Goal: Task Accomplishment & Management: Use online tool/utility

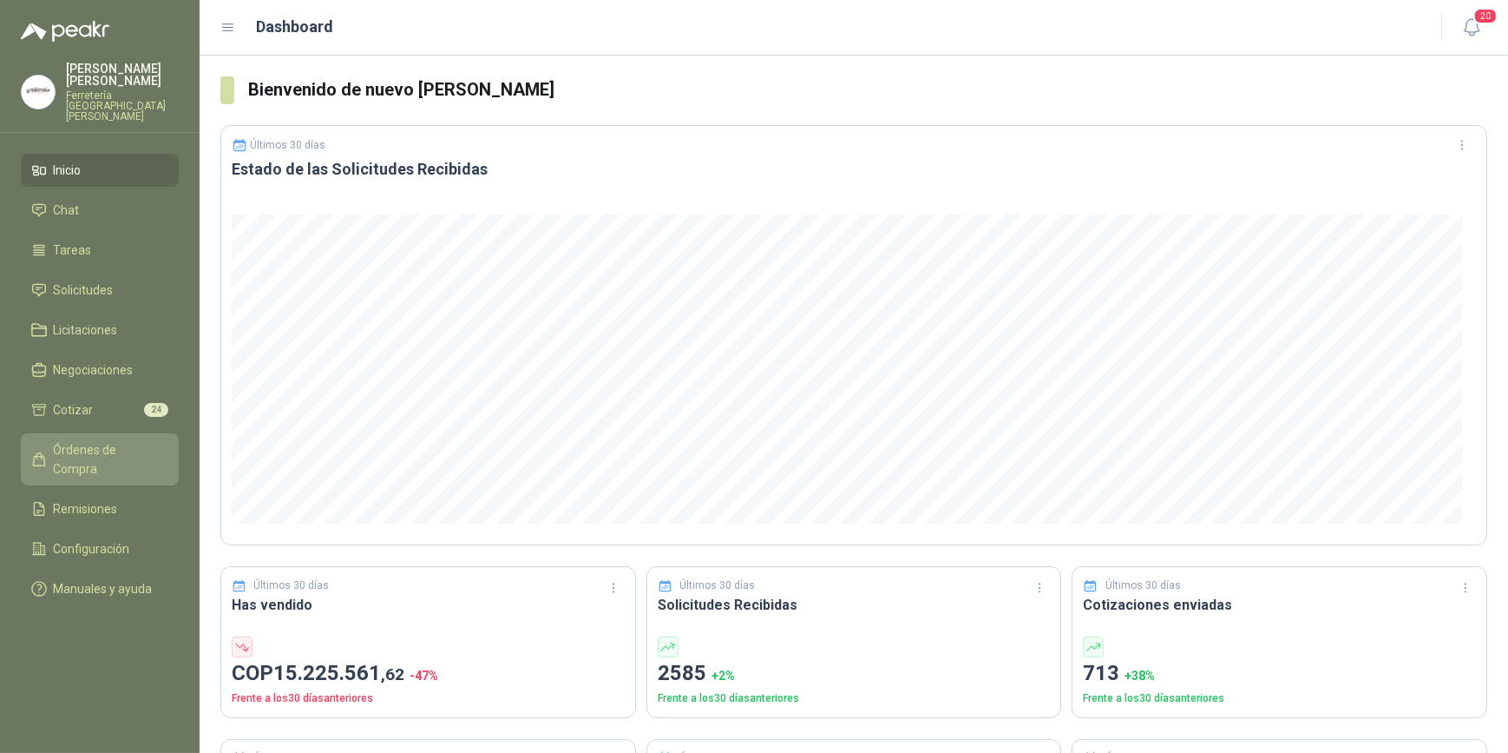
click at [113, 440] on span "Órdenes de Compra" at bounding box center [108, 459] width 108 height 38
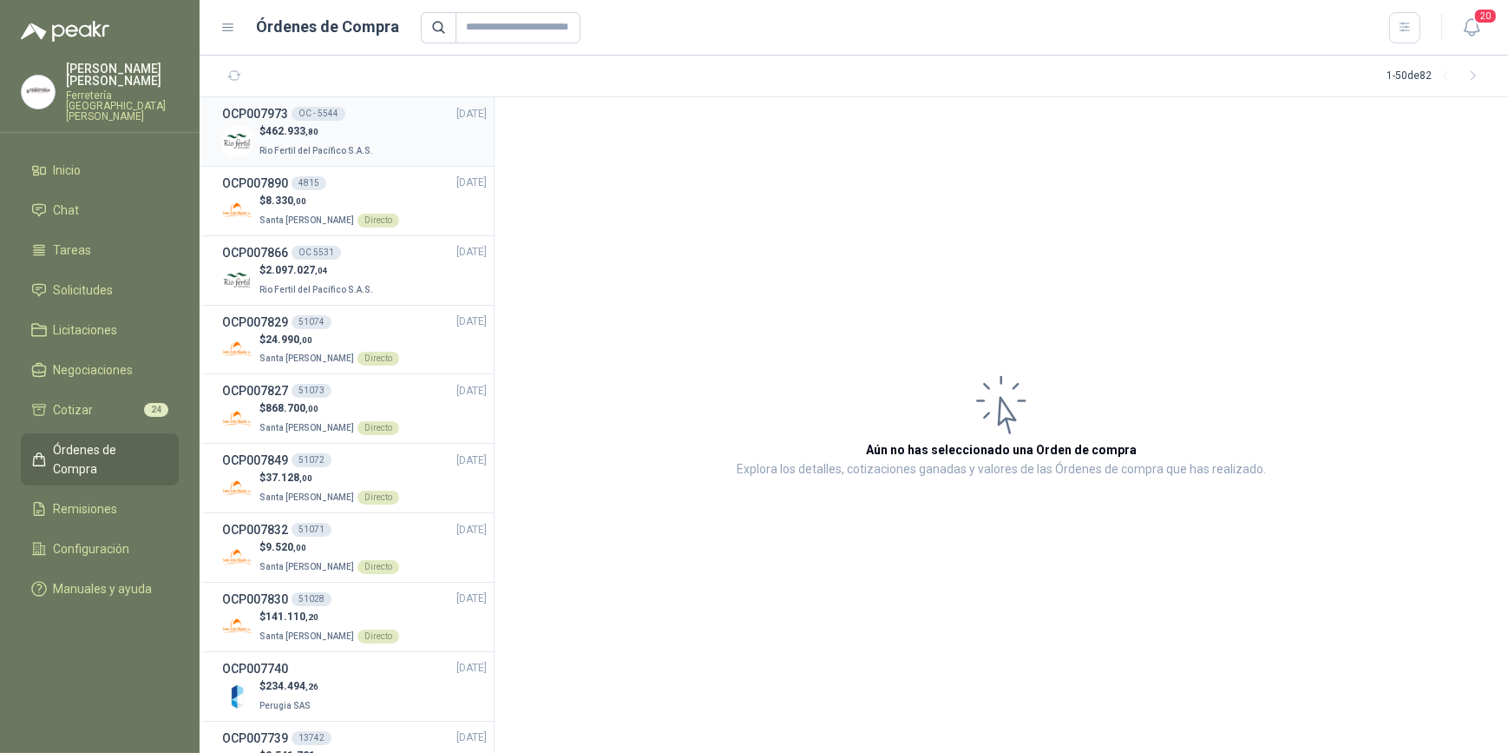
click at [345, 129] on p "$ 462.933 ,80" at bounding box center [318, 131] width 117 height 16
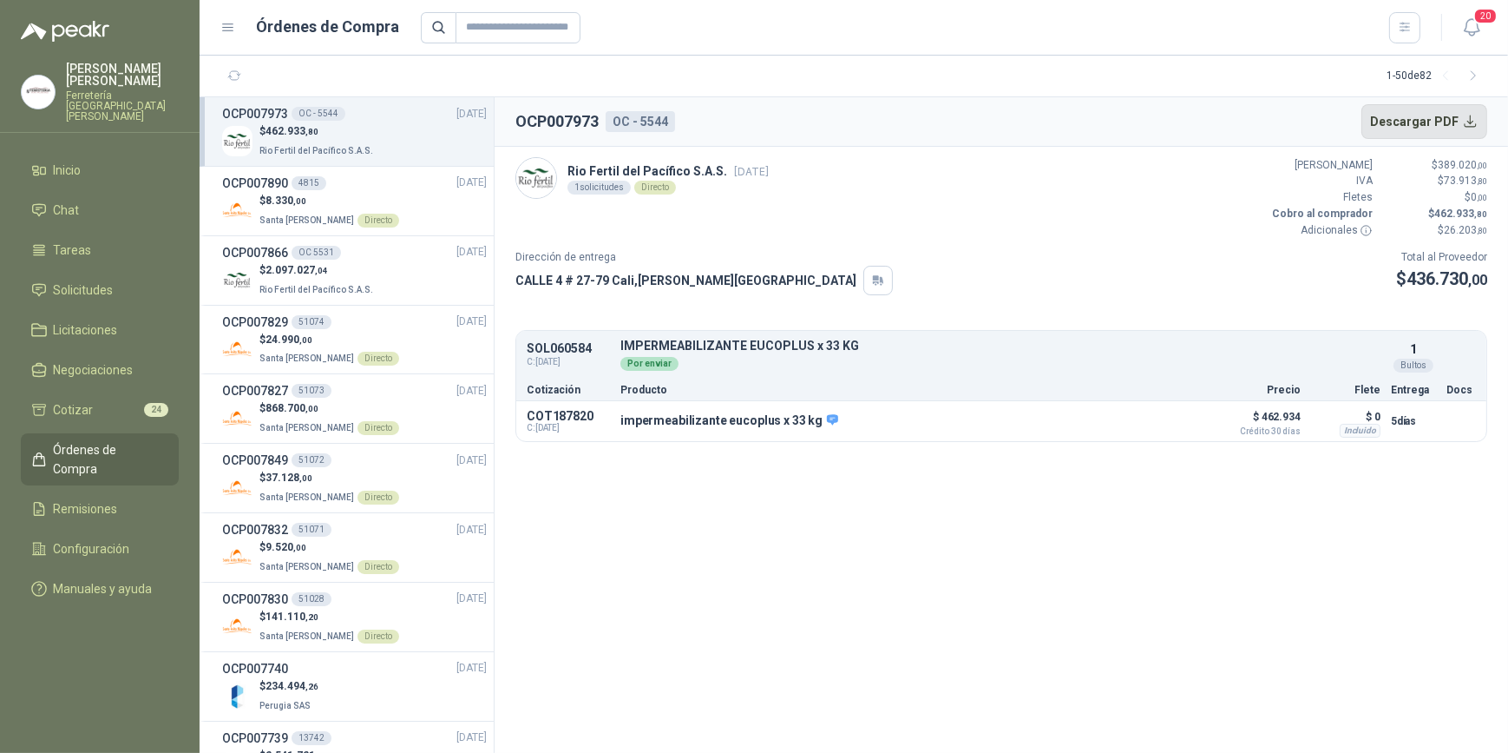
click at [1418, 124] on button "Descargar PDF" at bounding box center [1425, 121] width 127 height 35
click at [1169, 419] on button "Detalles" at bounding box center [1163, 420] width 82 height 23
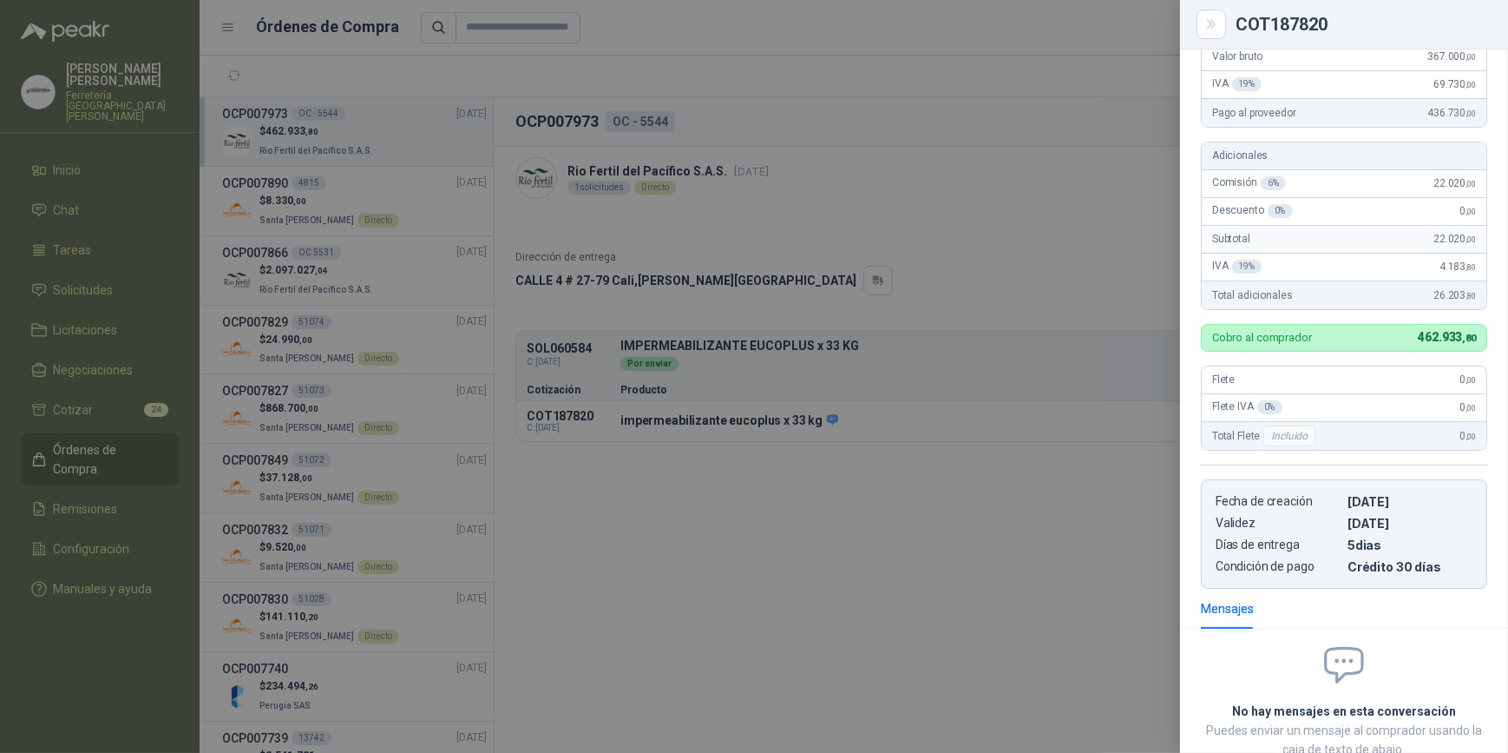
scroll to position [66, 0]
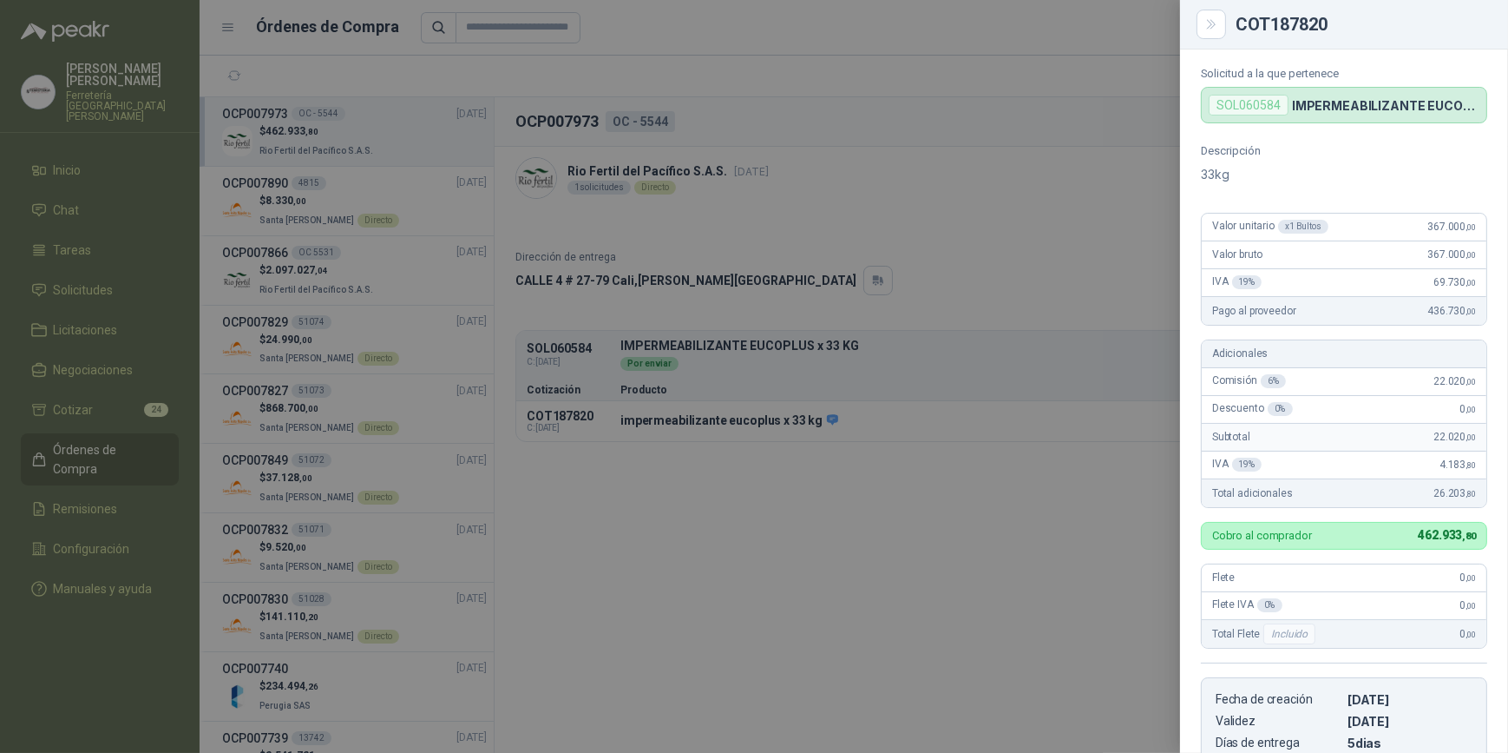
click at [789, 69] on div at bounding box center [754, 376] width 1508 height 753
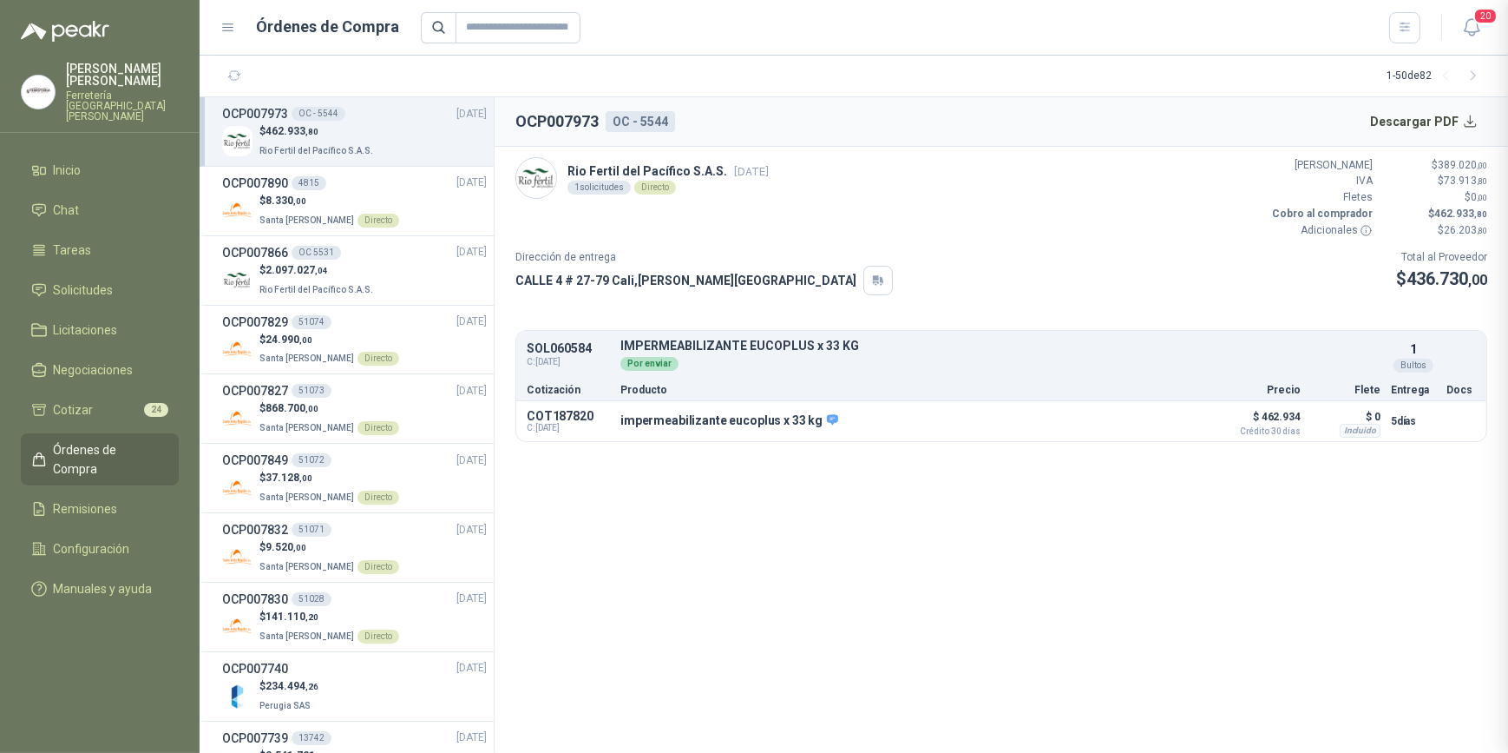
scroll to position [391, 0]
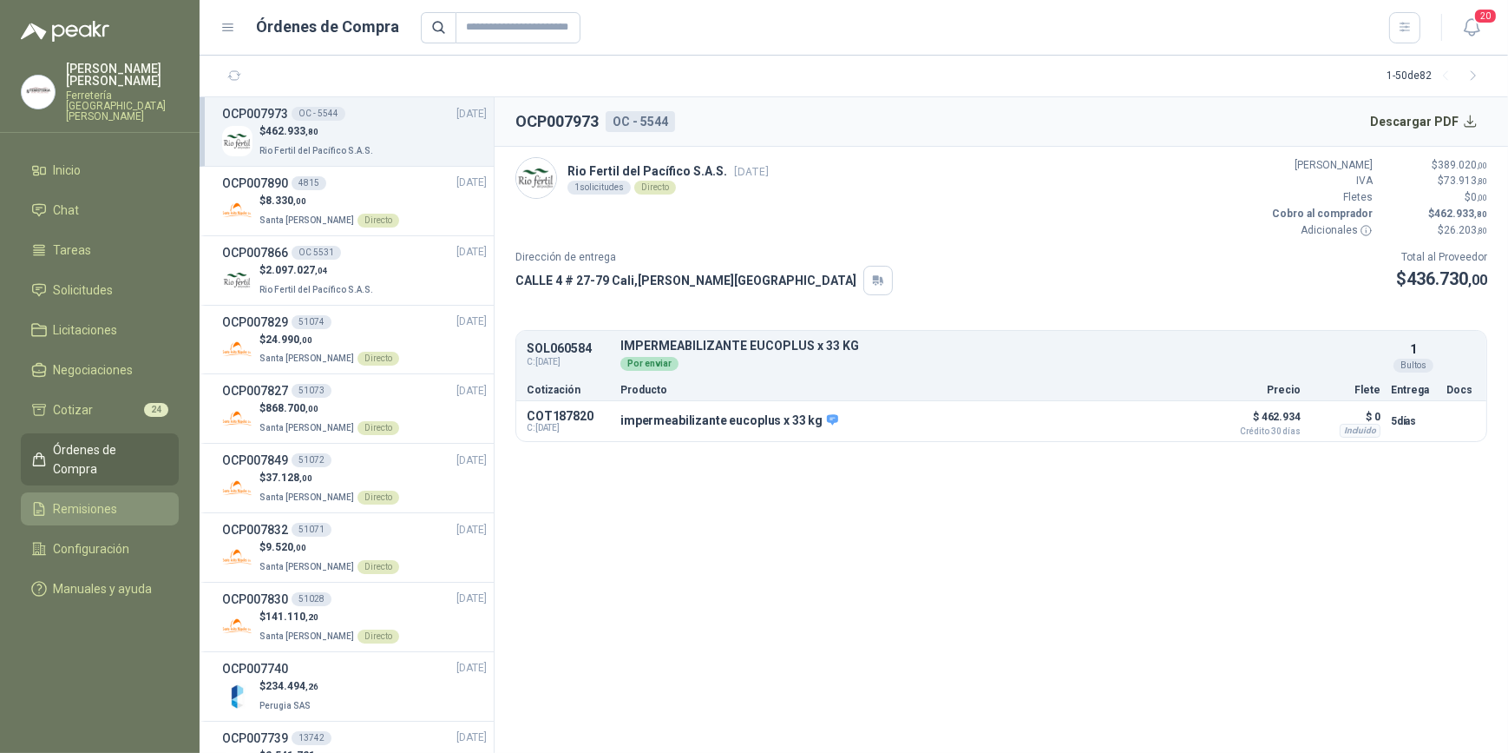
click at [113, 499] on span "Remisiones" at bounding box center [86, 508] width 64 height 19
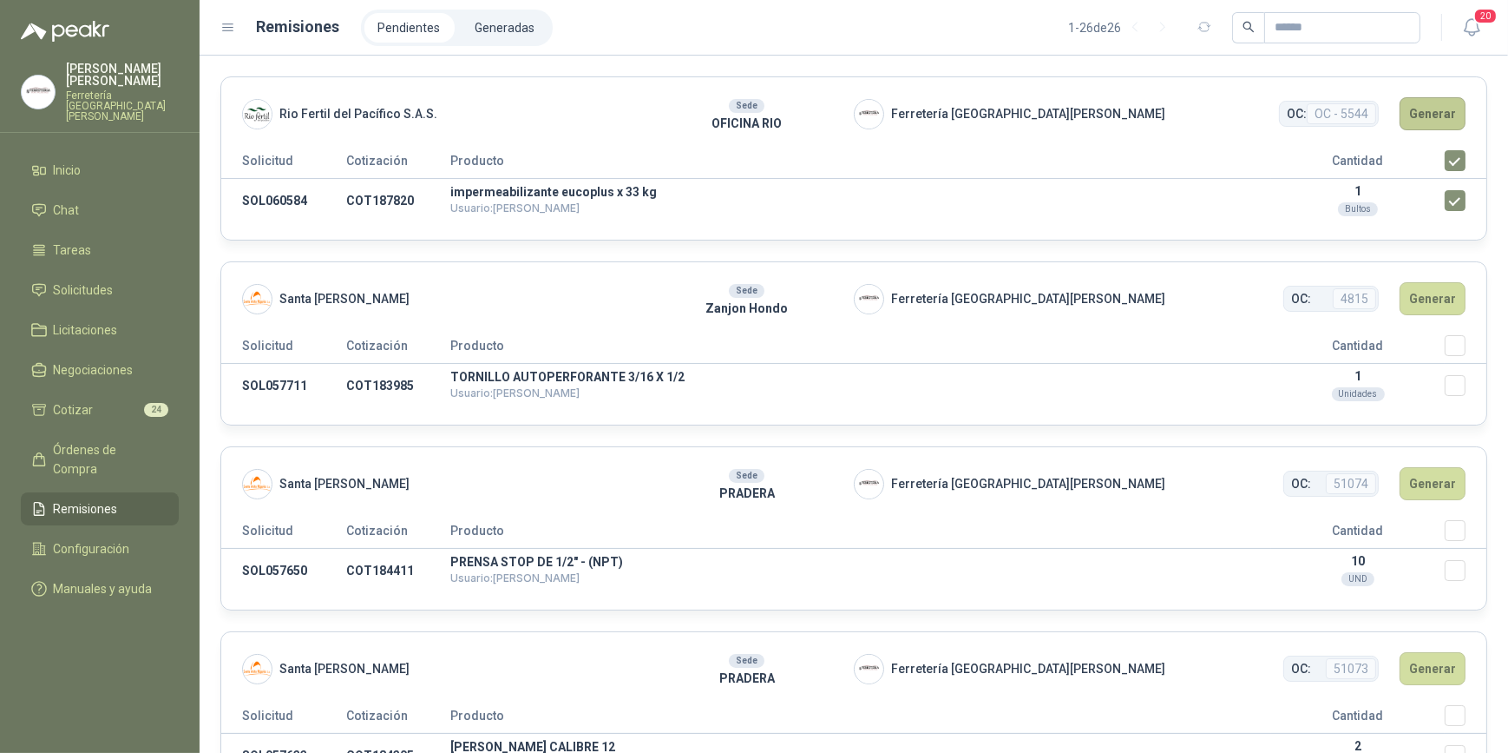
click at [1420, 111] on button "Generar" at bounding box center [1433, 113] width 66 height 33
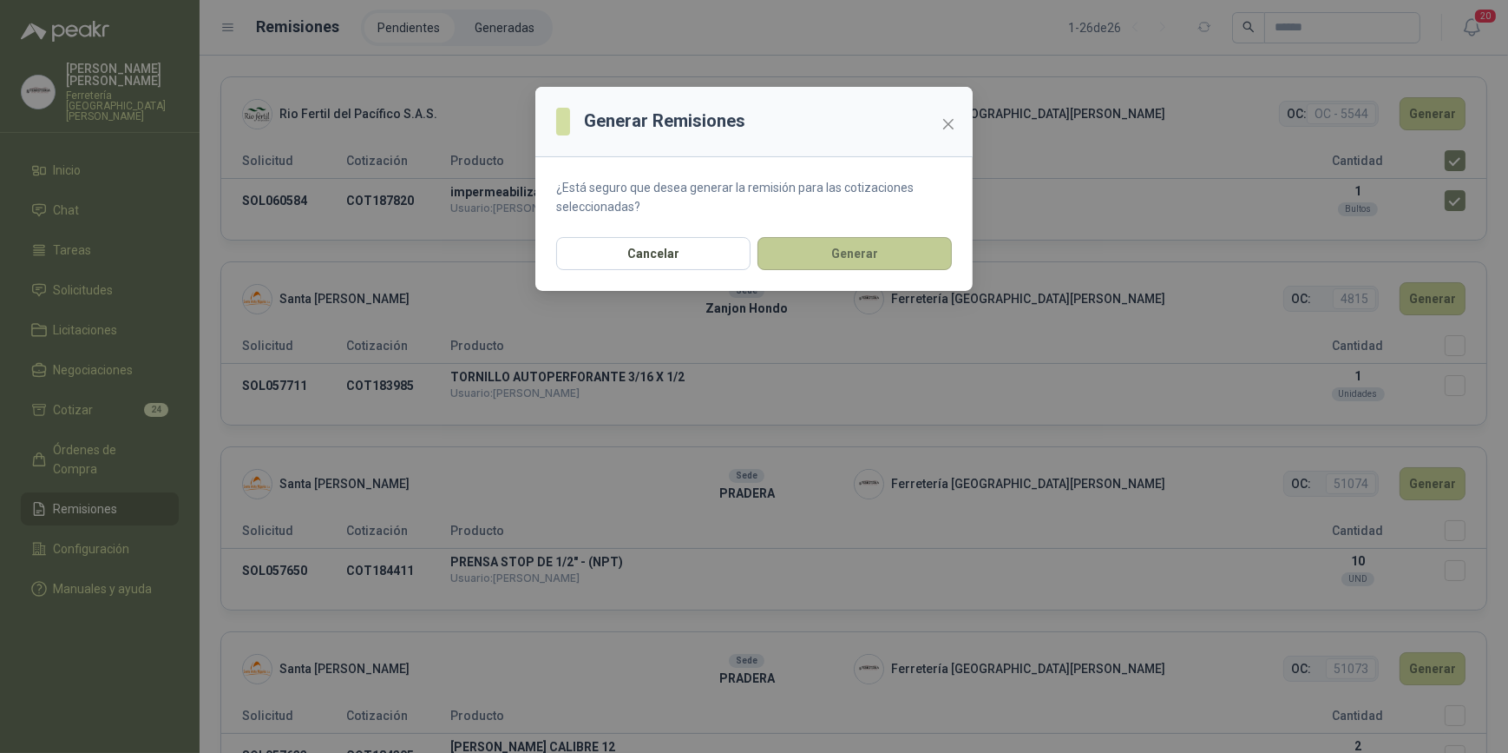
click at [875, 257] on button "Generar" at bounding box center [855, 253] width 194 height 33
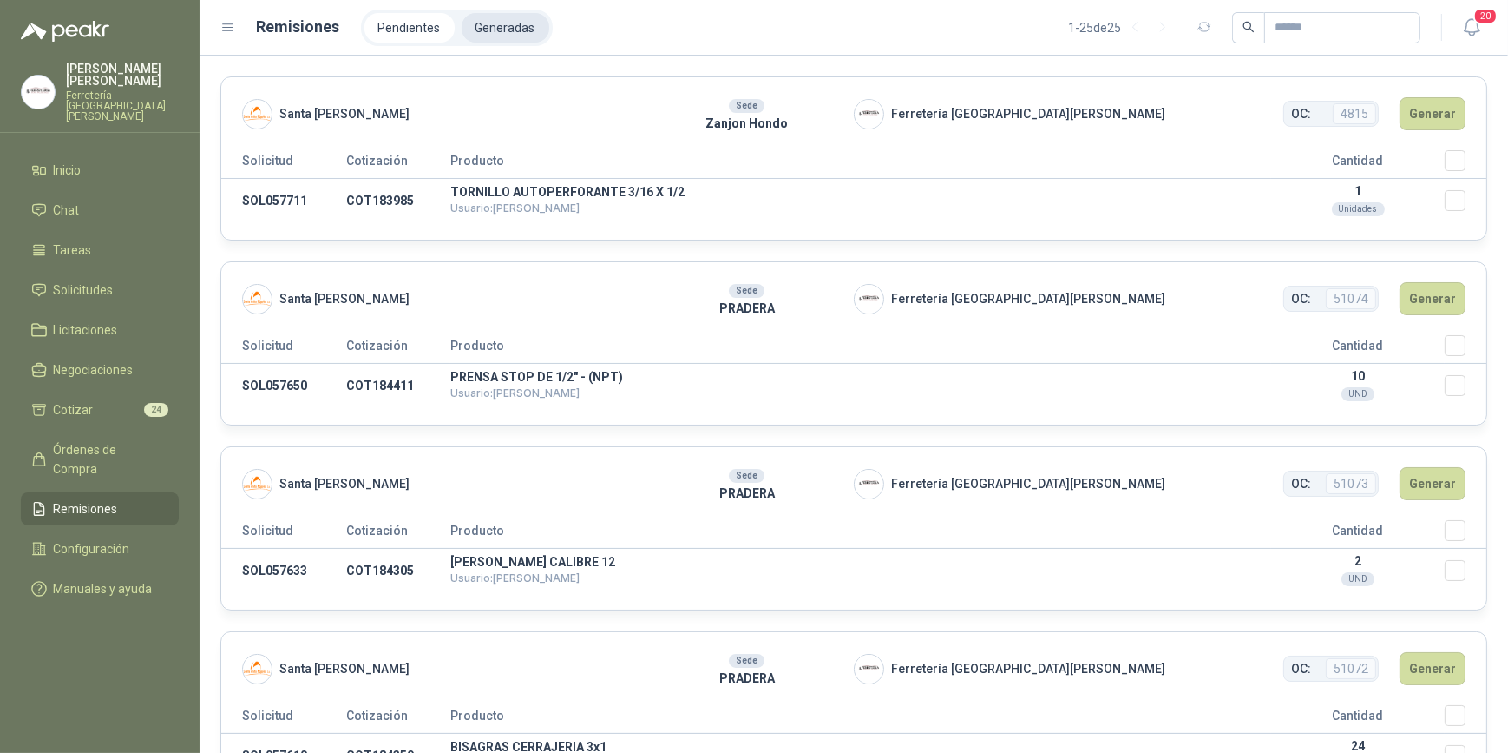
click at [503, 27] on li "Generadas" at bounding box center [506, 28] width 88 height 30
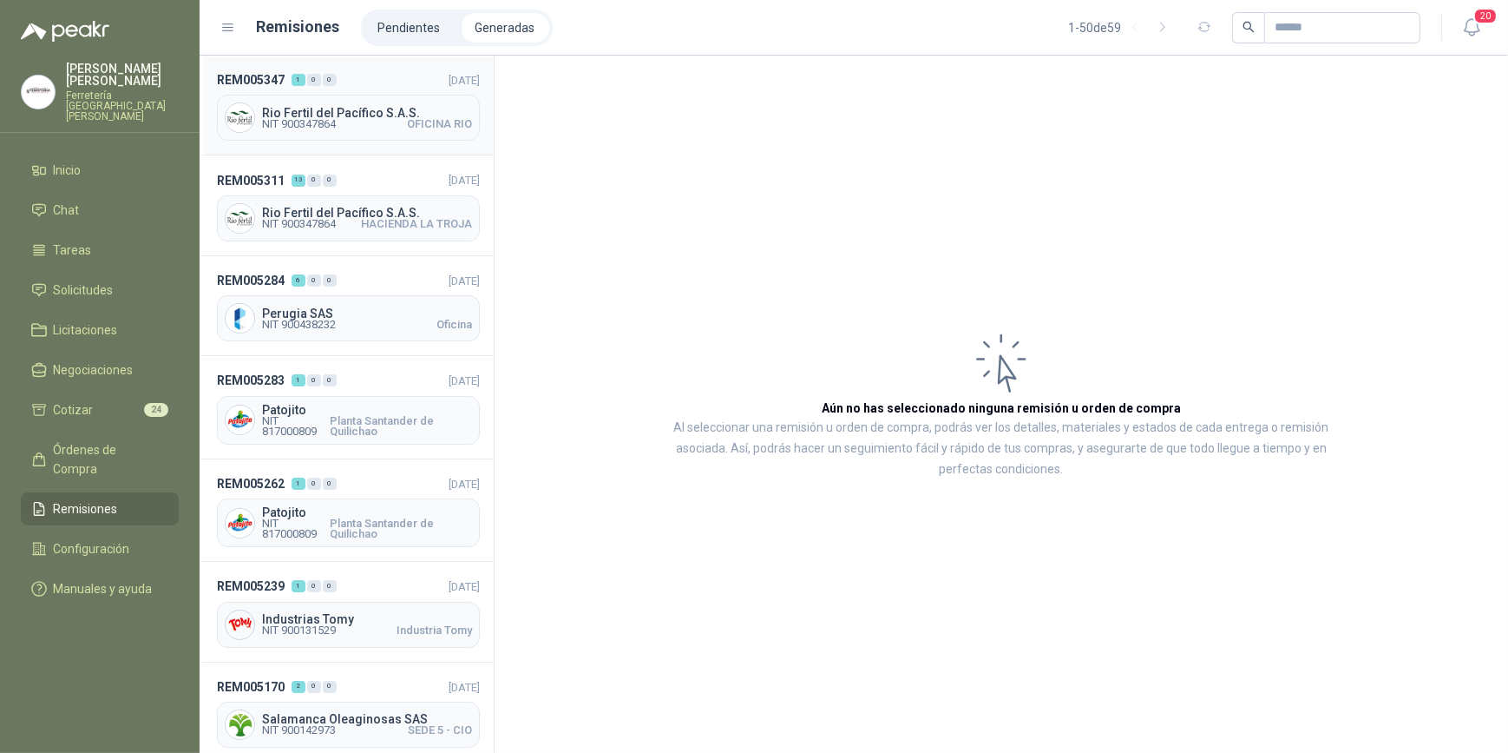
click at [335, 113] on span "Rio Fertil del Pacífico S.A.S." at bounding box center [367, 113] width 210 height 12
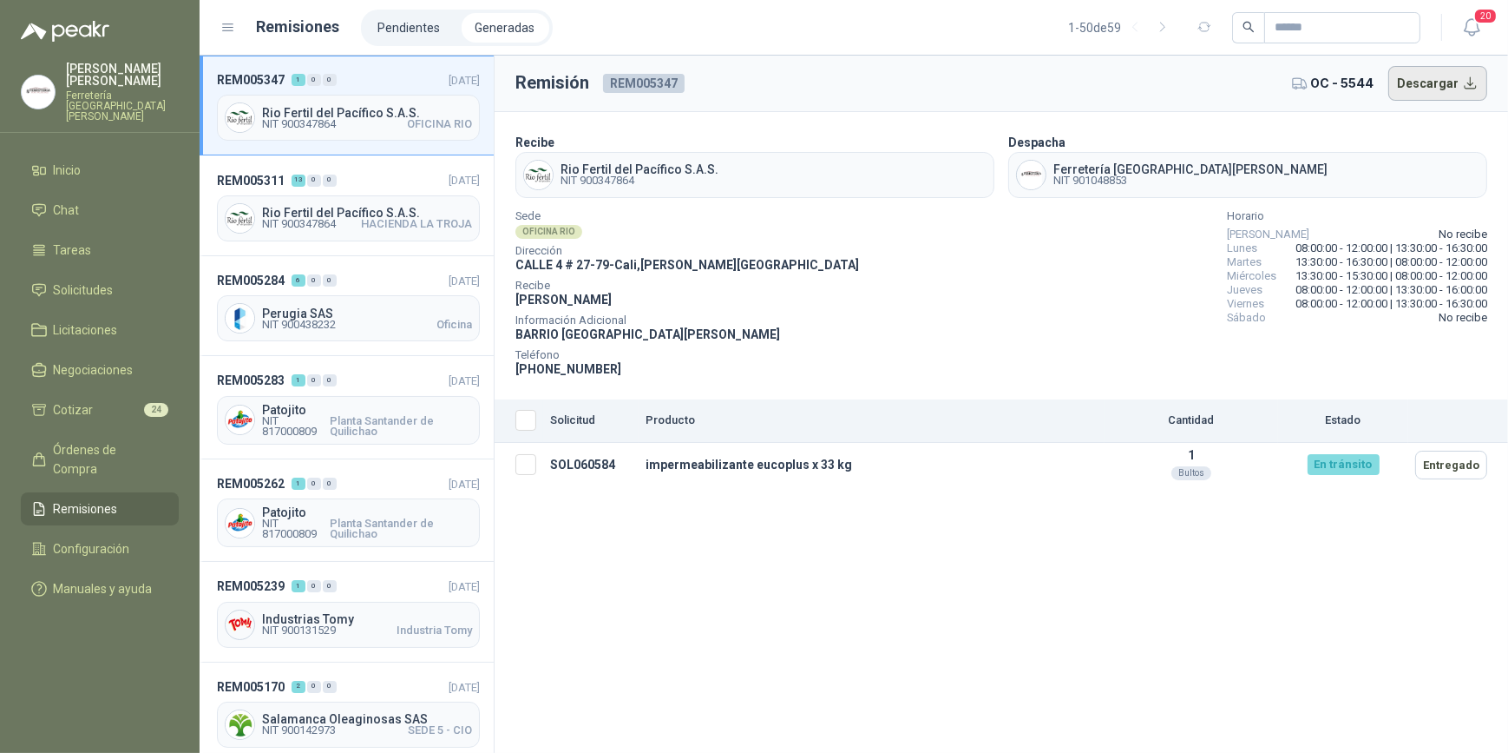
click at [1429, 84] on button "Descargar" at bounding box center [1439, 83] width 100 height 35
click at [104, 280] on span "Solicitudes" at bounding box center [84, 289] width 60 height 19
